Goal: Find specific page/section: Find specific page/section

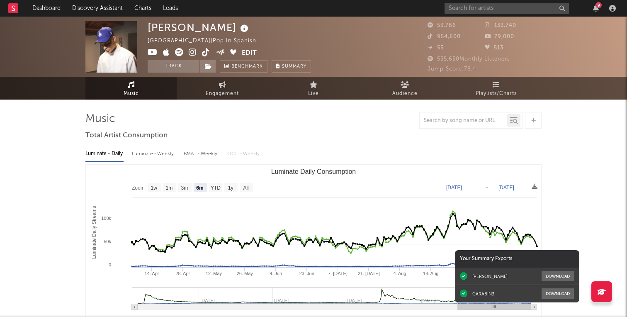
select select "6m"
click at [485, 6] on input "text" at bounding box center [507, 8] width 124 height 10
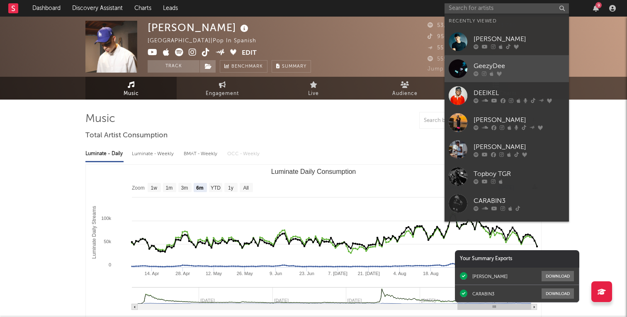
click at [502, 64] on div "GeezyDee" at bounding box center [519, 66] width 91 height 10
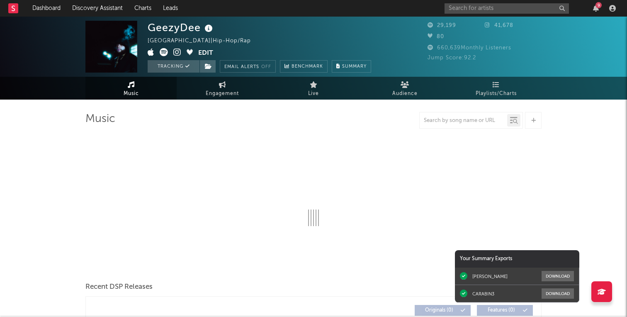
select select "6m"
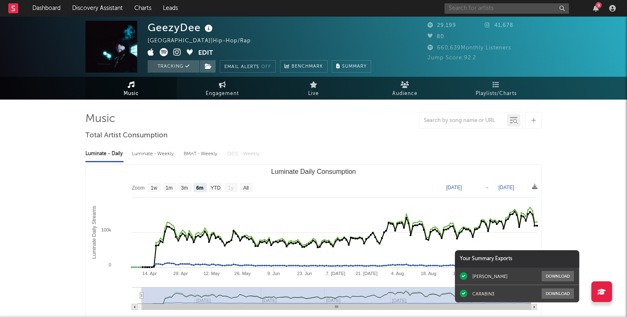
click at [537, 12] on input "text" at bounding box center [507, 8] width 124 height 10
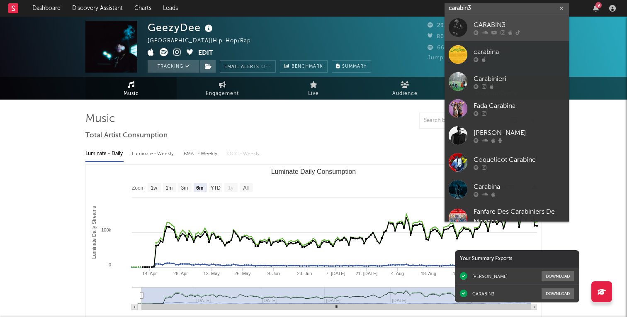
type input "carabin3"
click at [548, 23] on div "CARABIN3" at bounding box center [519, 25] width 91 height 10
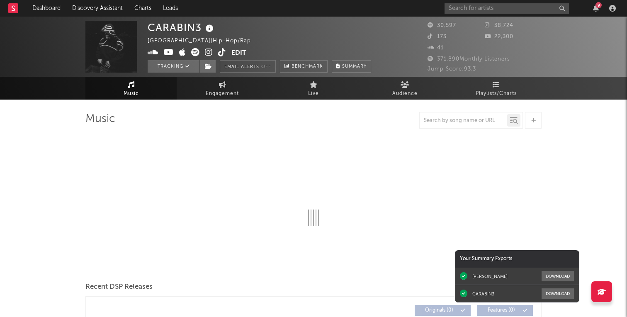
select select "6m"
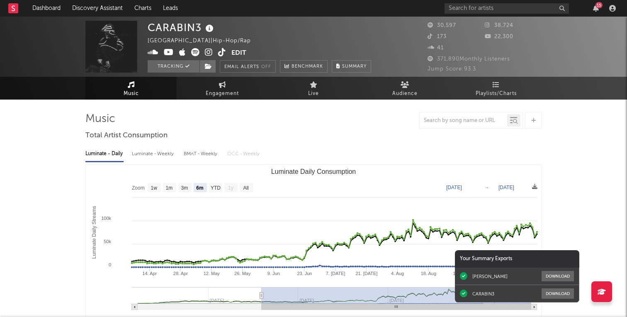
select select "6m"
click at [467, 9] on input "text" at bounding box center [507, 8] width 124 height 10
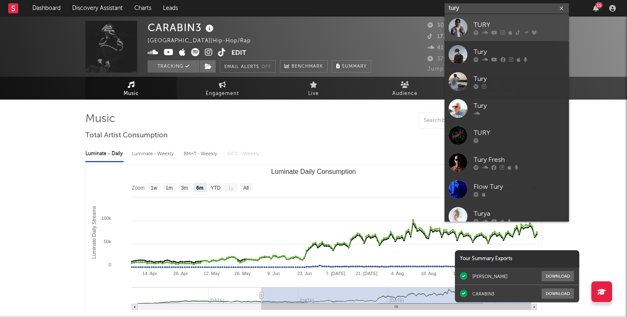
type input "tury"
click at [480, 20] on div "TURY" at bounding box center [519, 25] width 91 height 10
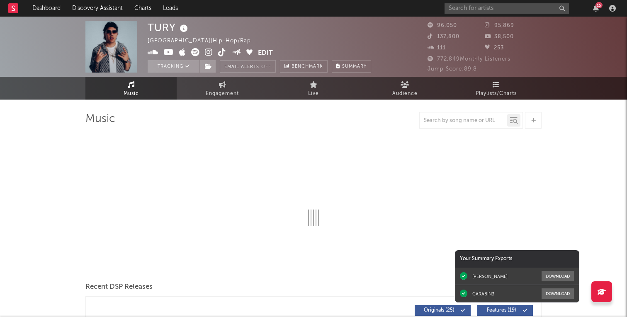
select select "6m"
